Goal: Find contact information: Find contact information

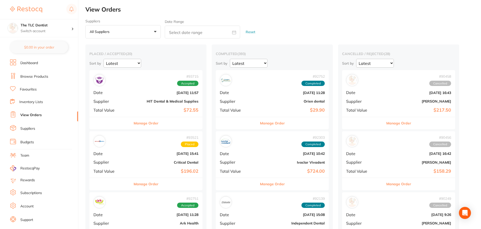
click at [131, 164] on div "# 93521 Placed Date [DATE] 15:41 Supplier Critical Dental Total Value $196.02" at bounding box center [145, 154] width 113 height 46
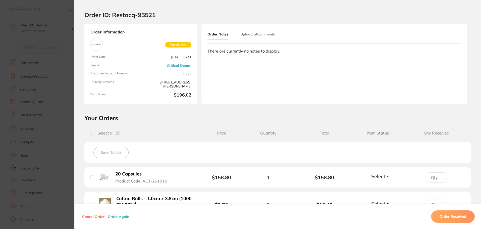
scroll to position [0, 0]
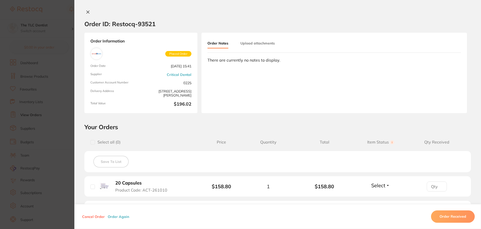
click at [117, 22] on h2 "Order ID: Restocq- 93521" at bounding box center [119, 24] width 71 height 8
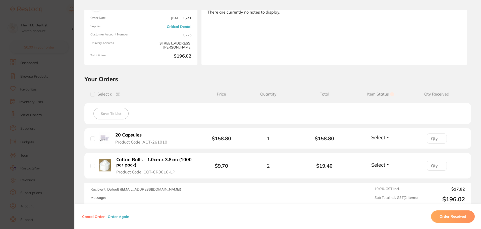
scroll to position [76, 0]
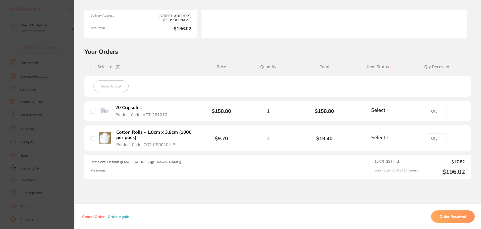
click at [128, 163] on span "Recipient: Default ( [EMAIL_ADDRESS][DOMAIN_NAME] )" at bounding box center [135, 161] width 91 height 5
click at [179, 164] on div "Recipient: Default ( [EMAIL_ADDRESS][DOMAIN_NAME] ) Message:" at bounding box center [202, 167] width 225 height 16
drag, startPoint x: 162, startPoint y: 162, endPoint x: 119, endPoint y: 162, distance: 42.9
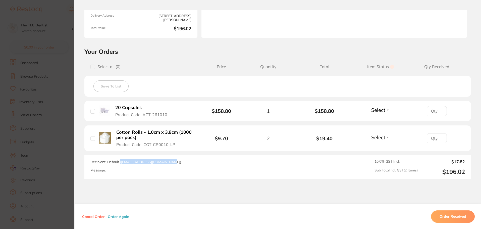
click at [119, 162] on span "Recipient: Default ( [EMAIL_ADDRESS][DOMAIN_NAME] )" at bounding box center [135, 161] width 91 height 5
click at [158, 166] on div "Recipient: Default ( [EMAIL_ADDRESS][DOMAIN_NAME] ) Message:" at bounding box center [202, 167] width 225 height 16
drag, startPoint x: 162, startPoint y: 163, endPoint x: 120, endPoint y: 162, distance: 42.2
click at [120, 162] on span "Recipient: Default ( [EMAIL_ADDRESS][DOMAIN_NAME] )" at bounding box center [135, 161] width 91 height 5
copy span "[EMAIL_ADDRESS][DOMAIN_NAME]"
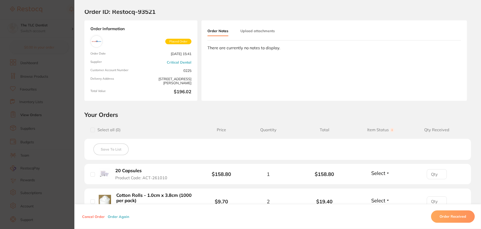
scroll to position [0, 0]
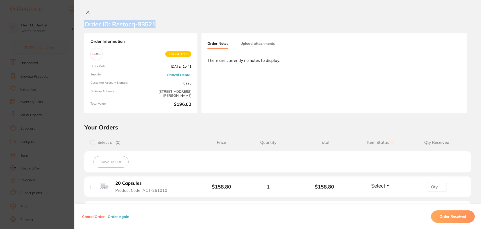
drag, startPoint x: 157, startPoint y: 26, endPoint x: 78, endPoint y: 23, distance: 79.1
click at [78, 23] on section "Order ID: Restocq- 93521" at bounding box center [277, 24] width 406 height 18
copy h2 "Order ID: Restocq- 93521"
